Goal: Find specific page/section: Find specific page/section

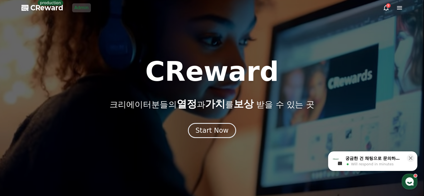
click at [78, 6] on link "Admin" at bounding box center [81, 7] width 19 height 9
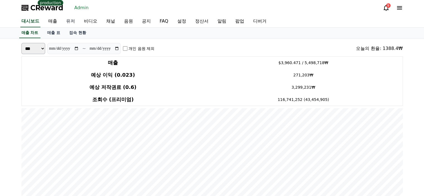
click at [73, 21] on link "유저" at bounding box center [71, 22] width 18 height 12
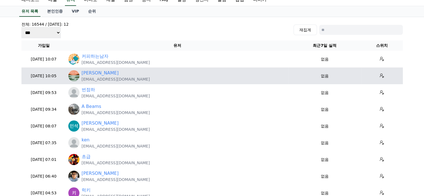
scroll to position [56, 0]
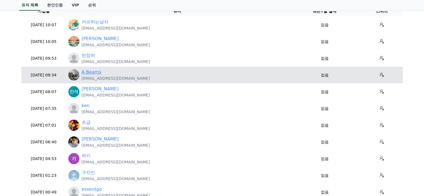
click at [94, 72] on link "A Beams" at bounding box center [92, 72] width 20 height 7
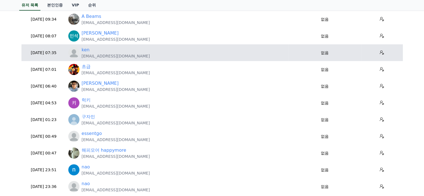
scroll to position [139, 0]
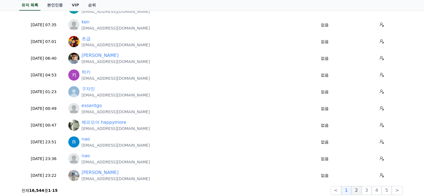
click at [361, 190] on button "2" at bounding box center [356, 190] width 10 height 9
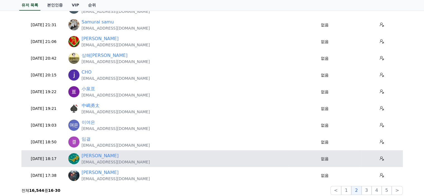
scroll to position [167, 0]
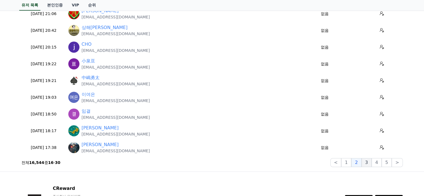
click at [364, 163] on button "3" at bounding box center [366, 162] width 10 height 9
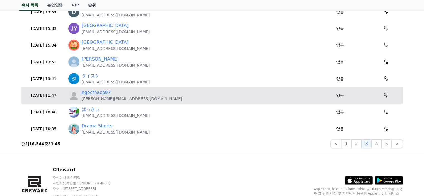
scroll to position [195, 0]
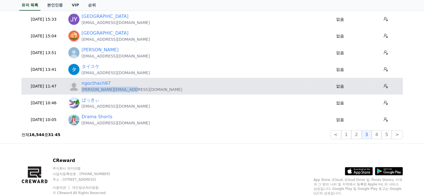
drag, startPoint x: 135, startPoint y: 90, endPoint x: 82, endPoint y: 88, distance: 53.2
click at [82, 88] on div "ngocthach97 Alexnam123997@gmail.com" at bounding box center [188, 86] width 241 height 12
copy p "Alexnam123997@gmail.com"
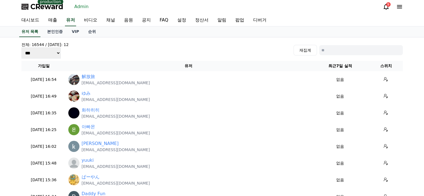
scroll to position [0, 0]
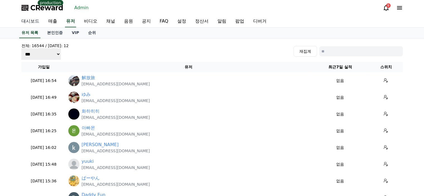
click at [34, 22] on link "대시보드" at bounding box center [30, 22] width 27 height 12
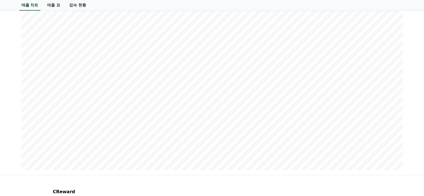
scroll to position [698, 0]
